Goal: Information Seeking & Learning: Understand process/instructions

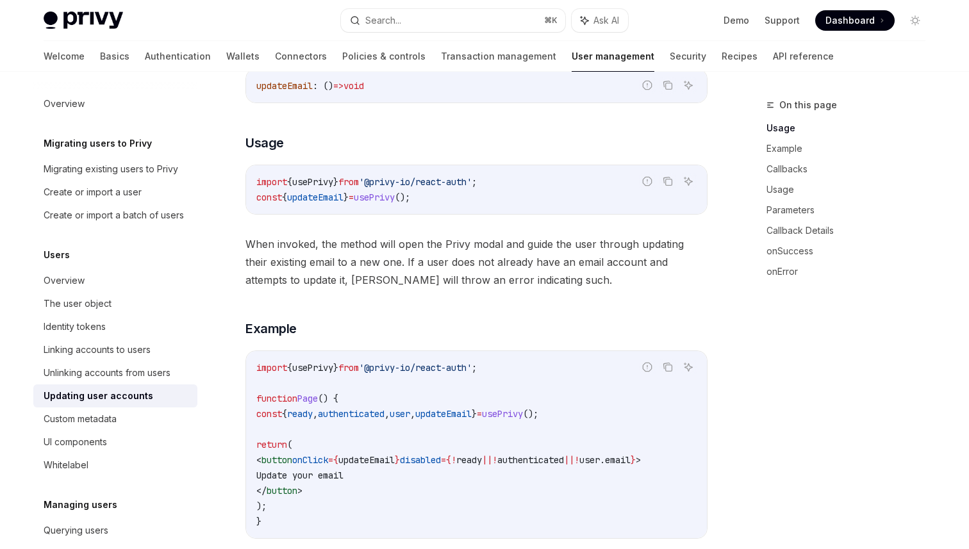
scroll to position [242, 0]
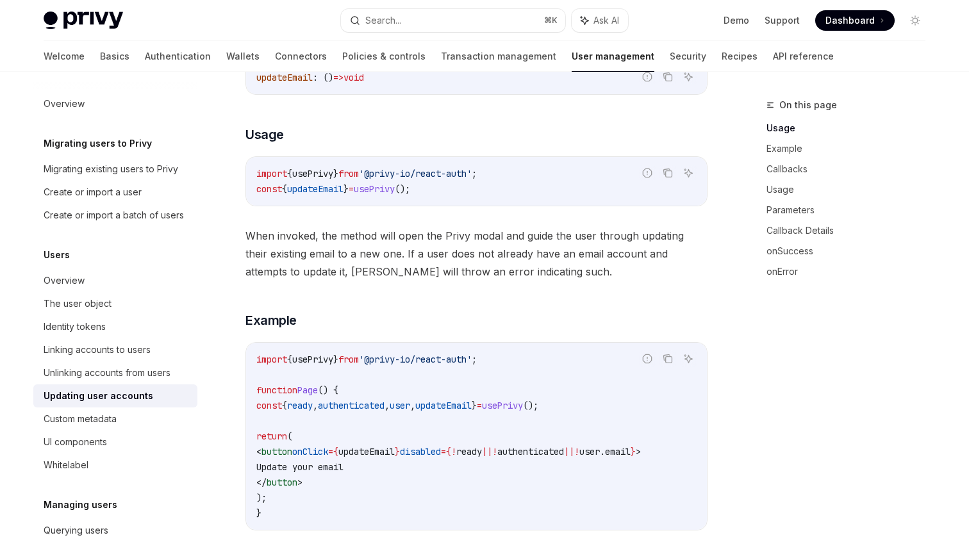
click at [395, 453] on span "updateEmail" at bounding box center [366, 452] width 56 height 12
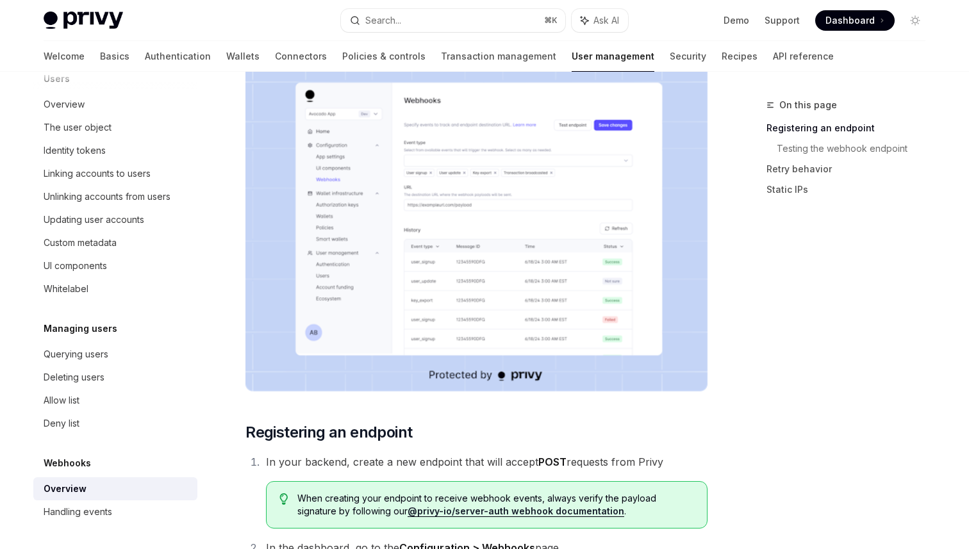
scroll to position [781, 0]
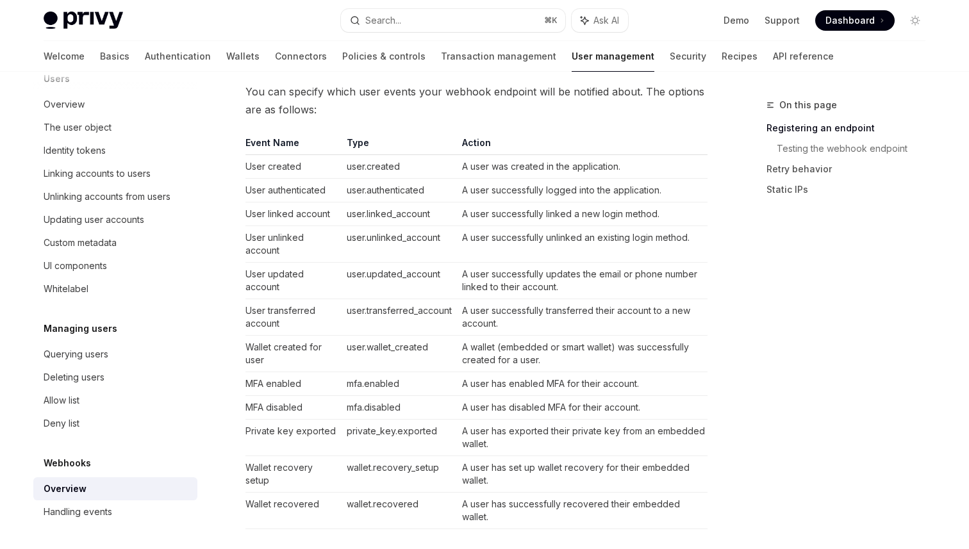
click at [272, 287] on td "User updated account" at bounding box center [294, 281] width 96 height 37
click at [488, 273] on td "A user successfully updates the email or phone number linked to their account." at bounding box center [582, 281] width 251 height 37
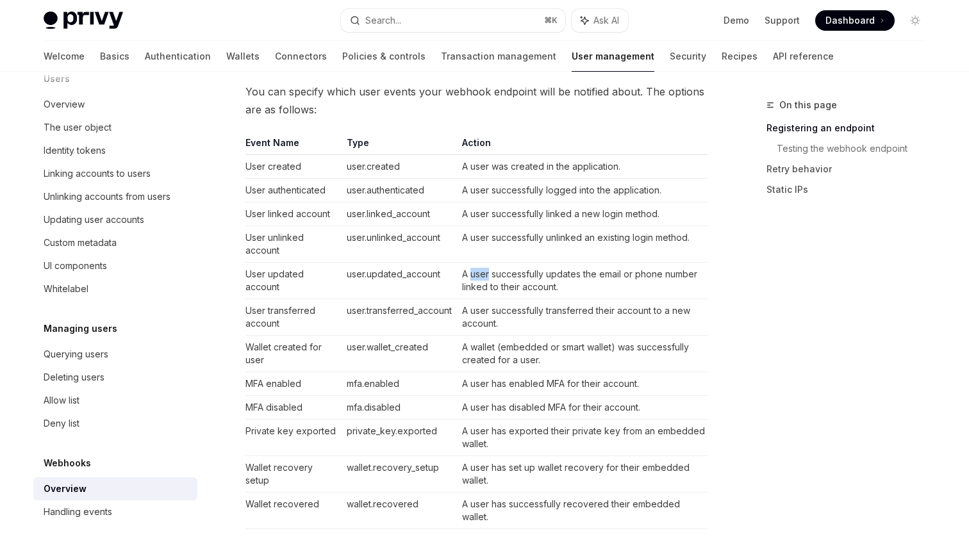
click at [488, 273] on td "A user successfully updates the email or phone number linked to their account." at bounding box center [582, 281] width 251 height 37
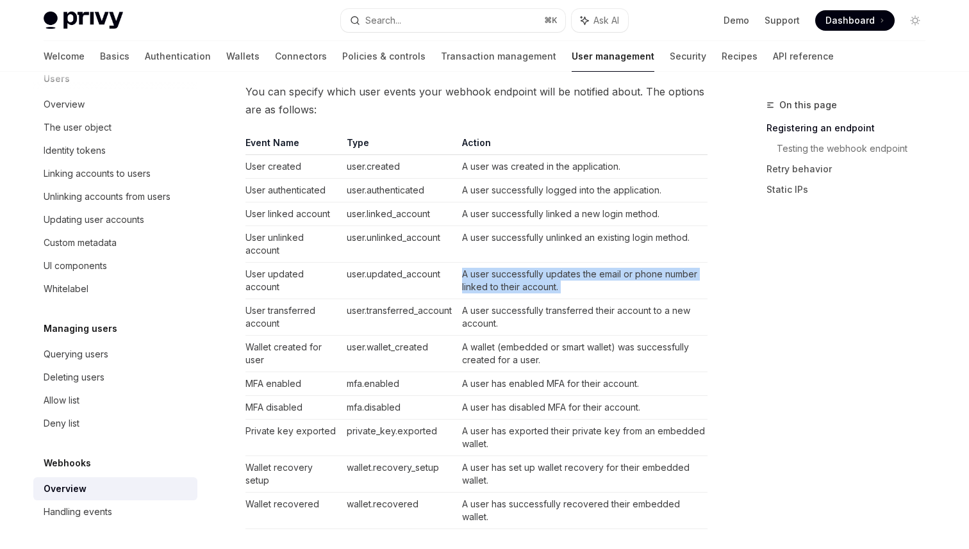
click at [488, 273] on td "A user successfully updates the email or phone number linked to their account." at bounding box center [582, 281] width 251 height 37
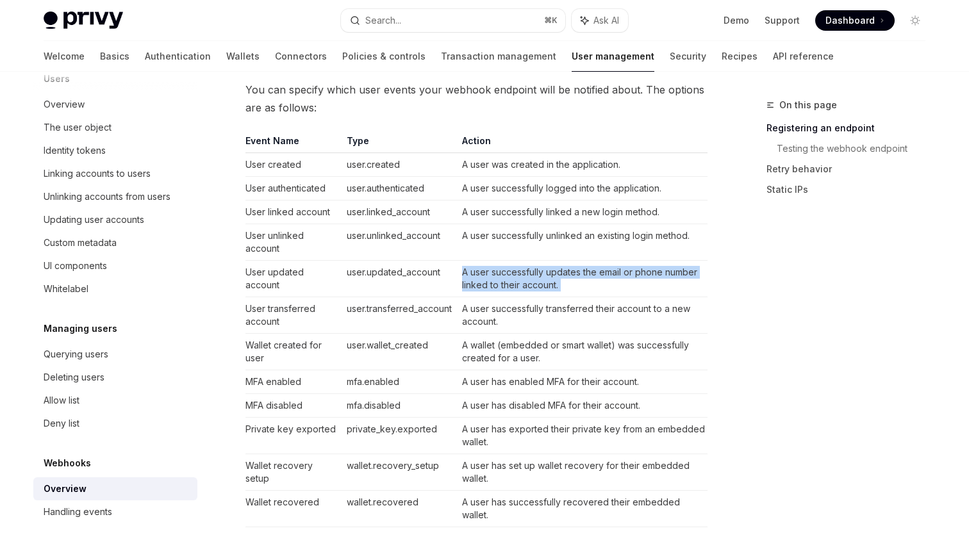
click at [405, 154] on td "user.created" at bounding box center [399, 165] width 115 height 24
click at [664, 292] on td "A user successfully updates the email or phone number linked to their account." at bounding box center [582, 279] width 251 height 37
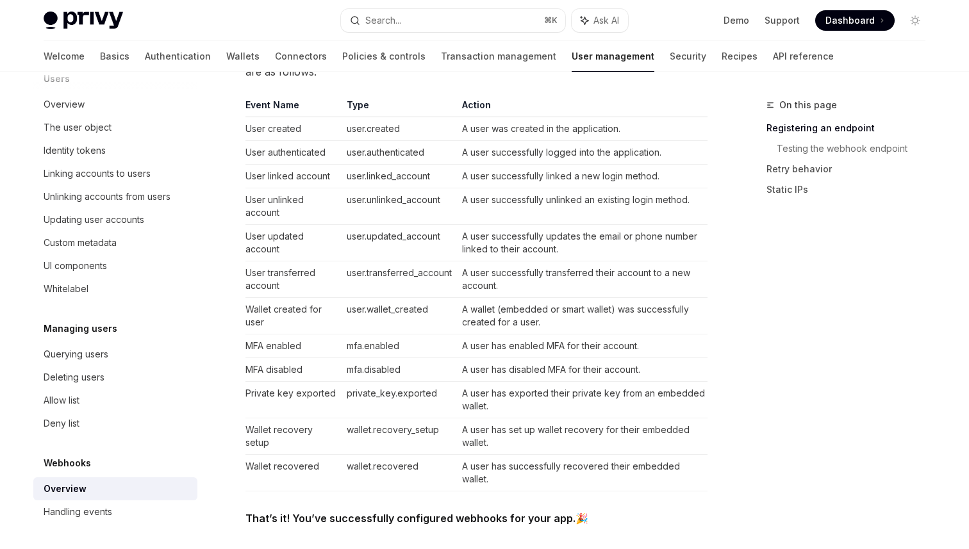
scroll to position [820, 0]
click at [573, 244] on td "A user successfully updates the email or phone number linked to their account." at bounding box center [582, 242] width 251 height 37
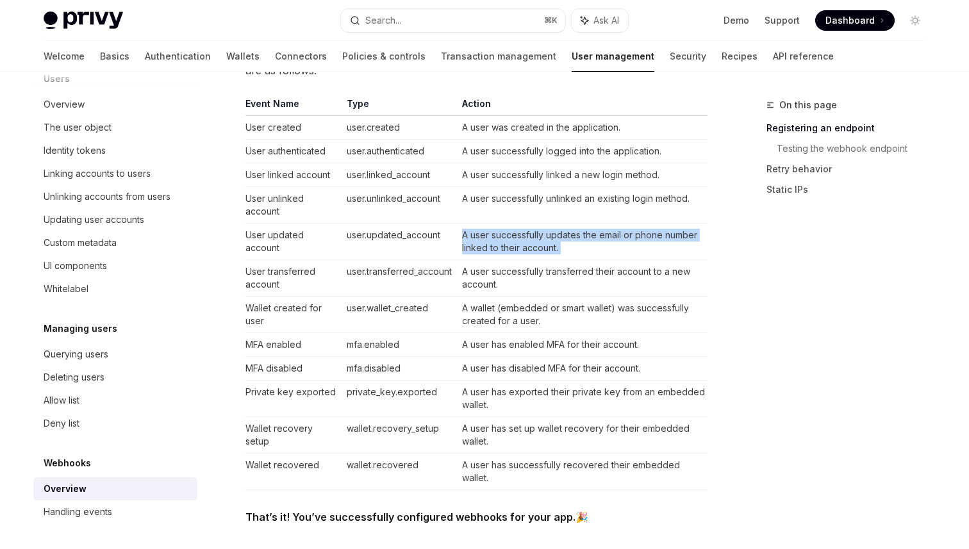
click at [573, 244] on td "A user successfully updates the email or phone number linked to their account." at bounding box center [582, 242] width 251 height 37
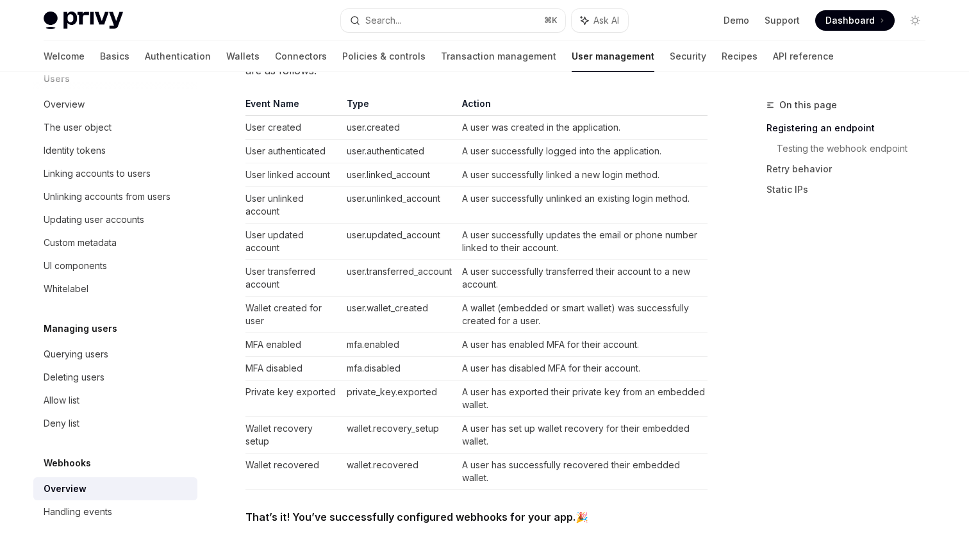
click at [573, 244] on td "A user successfully updates the email or phone number linked to their account." at bounding box center [582, 242] width 251 height 37
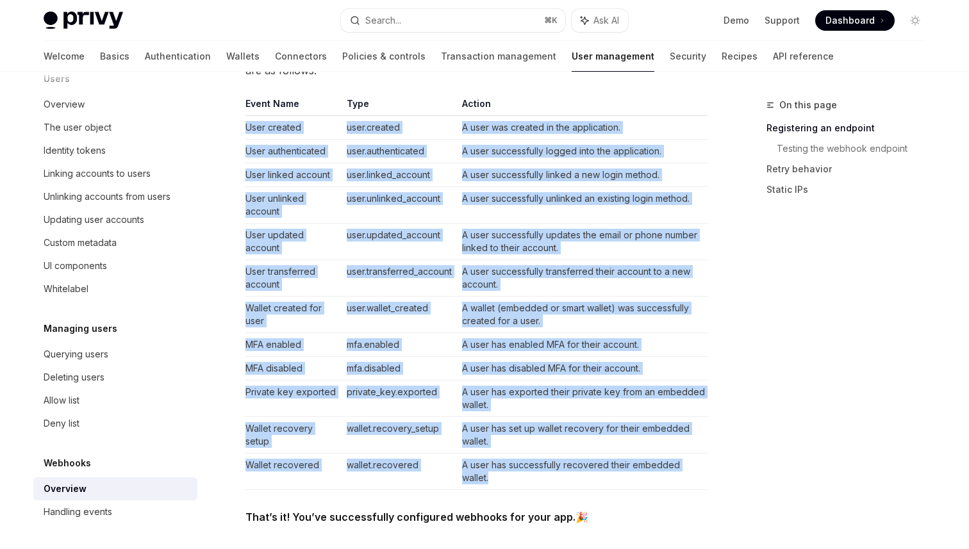
drag, startPoint x: 653, startPoint y: 483, endPoint x: 249, endPoint y: 119, distance: 543.3
click at [249, 119] on tbody "User created user.created A user was created in the application. User authentic…" at bounding box center [477, 303] width 462 height 374
click at [249, 118] on td "User created" at bounding box center [294, 128] width 96 height 24
drag, startPoint x: 249, startPoint y: 118, endPoint x: 660, endPoint y: 480, distance: 547.3
click at [660, 480] on tbody "User created user.created A user was created in the application. User authentic…" at bounding box center [477, 303] width 462 height 374
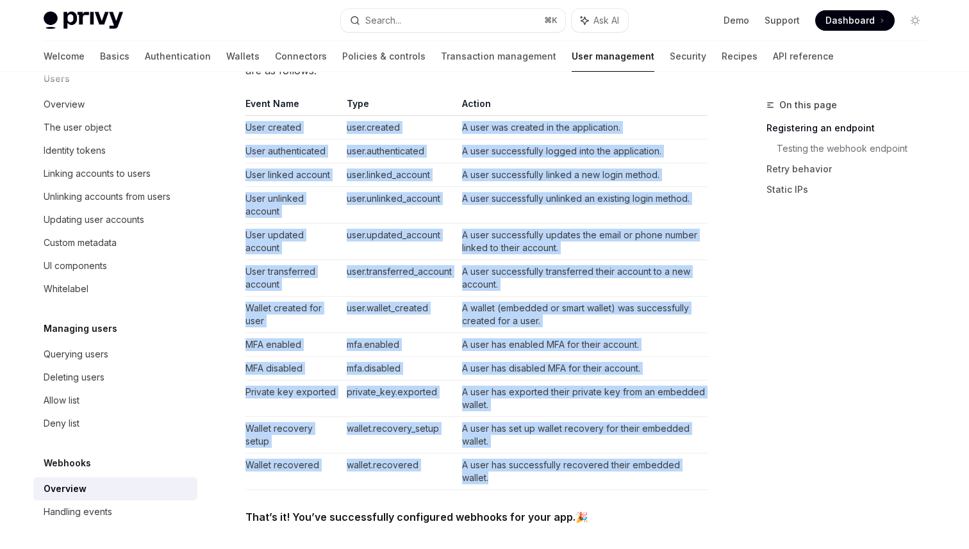
click at [660, 480] on td "A user has successfully recovered their embedded wallet." at bounding box center [582, 472] width 251 height 37
drag, startPoint x: 660, startPoint y: 480, endPoint x: 250, endPoint y: 119, distance: 546.4
click at [250, 119] on tbody "User created user.created A user was created in the application. User authentic…" at bounding box center [477, 303] width 462 height 374
click at [250, 119] on td "User created" at bounding box center [294, 128] width 96 height 24
drag, startPoint x: 250, startPoint y: 119, endPoint x: 660, endPoint y: 483, distance: 548.6
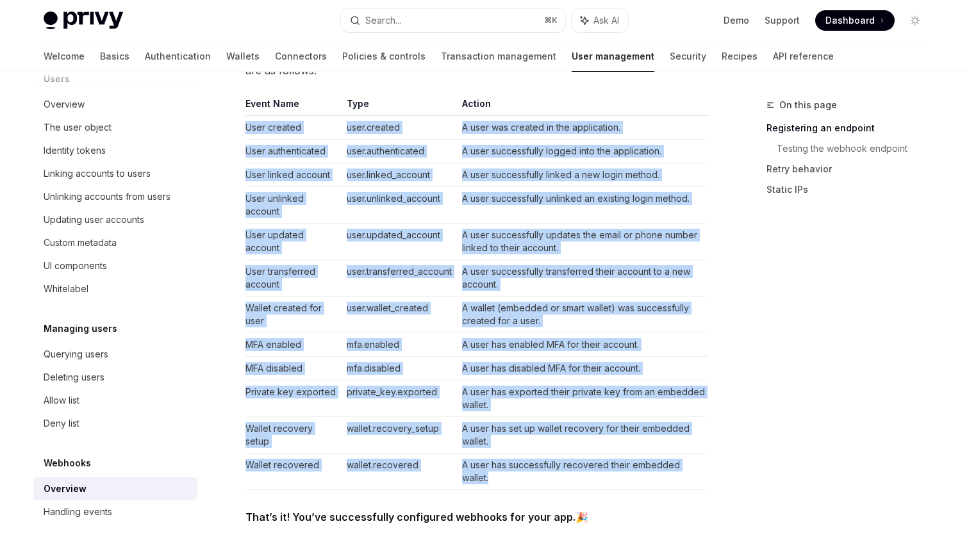
click at [660, 483] on tbody "User created user.created A user was created in the application. User authentic…" at bounding box center [477, 303] width 462 height 374
click at [660, 483] on td "A user has successfully recovered their embedded wallet." at bounding box center [582, 472] width 251 height 37
drag, startPoint x: 660, startPoint y: 483, endPoint x: 258, endPoint y: 126, distance: 538.1
click at [258, 126] on tbody "User created user.created A user was created in the application. User authentic…" at bounding box center [477, 303] width 462 height 374
drag, startPoint x: 251, startPoint y: 120, endPoint x: 260, endPoint y: 127, distance: 11.4
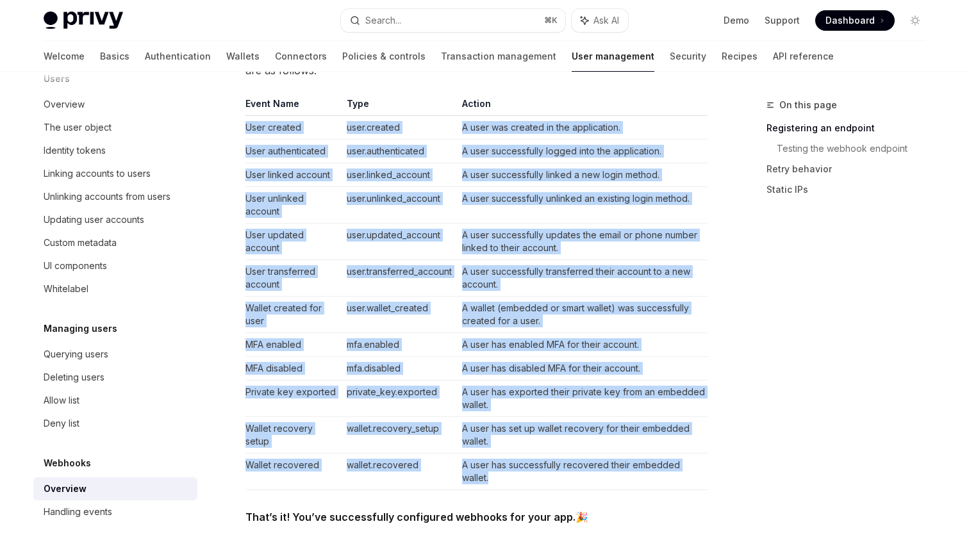
click at [290, 146] on td "User authenticated" at bounding box center [294, 152] width 96 height 24
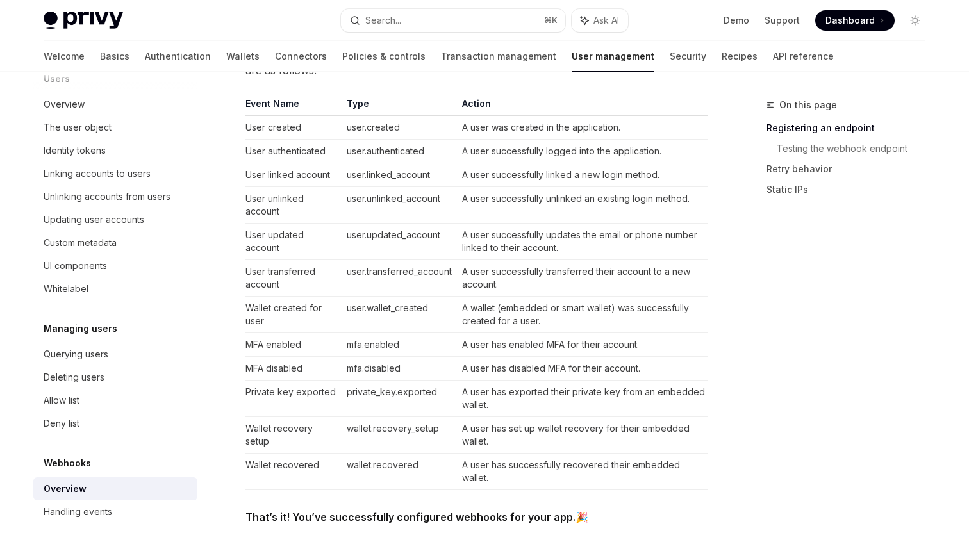
click at [264, 124] on td "User created" at bounding box center [294, 128] width 96 height 24
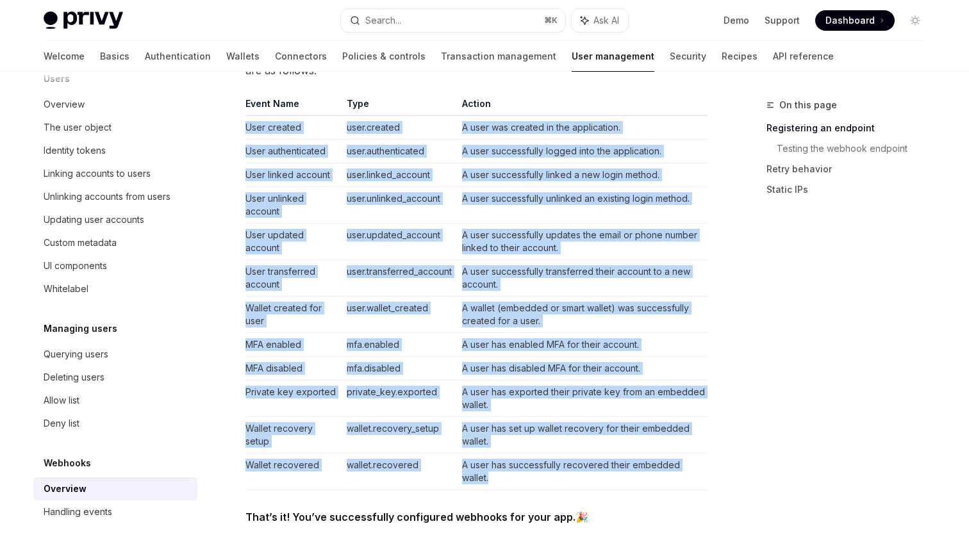
drag, startPoint x: 251, startPoint y: 117, endPoint x: 686, endPoint y: 476, distance: 563.8
click at [686, 476] on tbody "User created user.created A user was created in the application. User authentic…" at bounding box center [477, 303] width 462 height 374
click at [686, 476] on td "A user has successfully recovered their embedded wallet." at bounding box center [582, 472] width 251 height 37
drag, startPoint x: 686, startPoint y: 476, endPoint x: 237, endPoint y: 113, distance: 576.7
click at [237, 113] on div "Webhooks Overview OpenAI Open in ChatGPT OpenAI Open in ChatGPT Webhooks allow …" at bounding box center [357, 333] width 708 height 2112
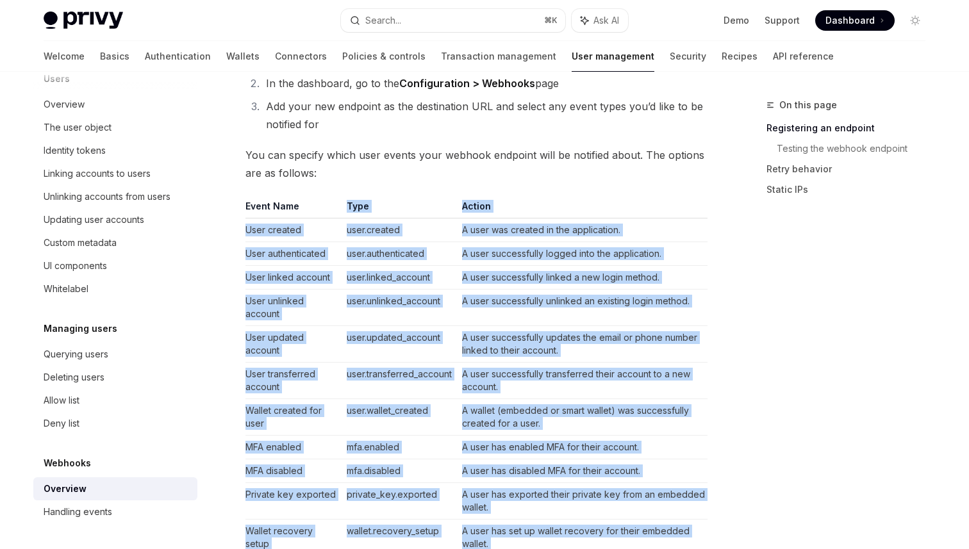
scroll to position [816, 0]
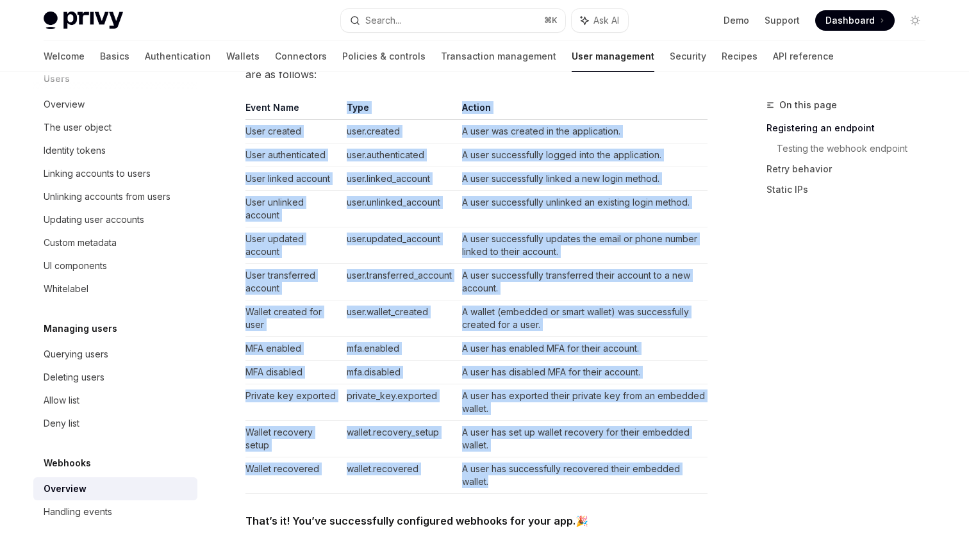
click at [473, 280] on td "A user successfully transferred their account to a new account." at bounding box center [582, 282] width 251 height 37
